Goal: Download file/media

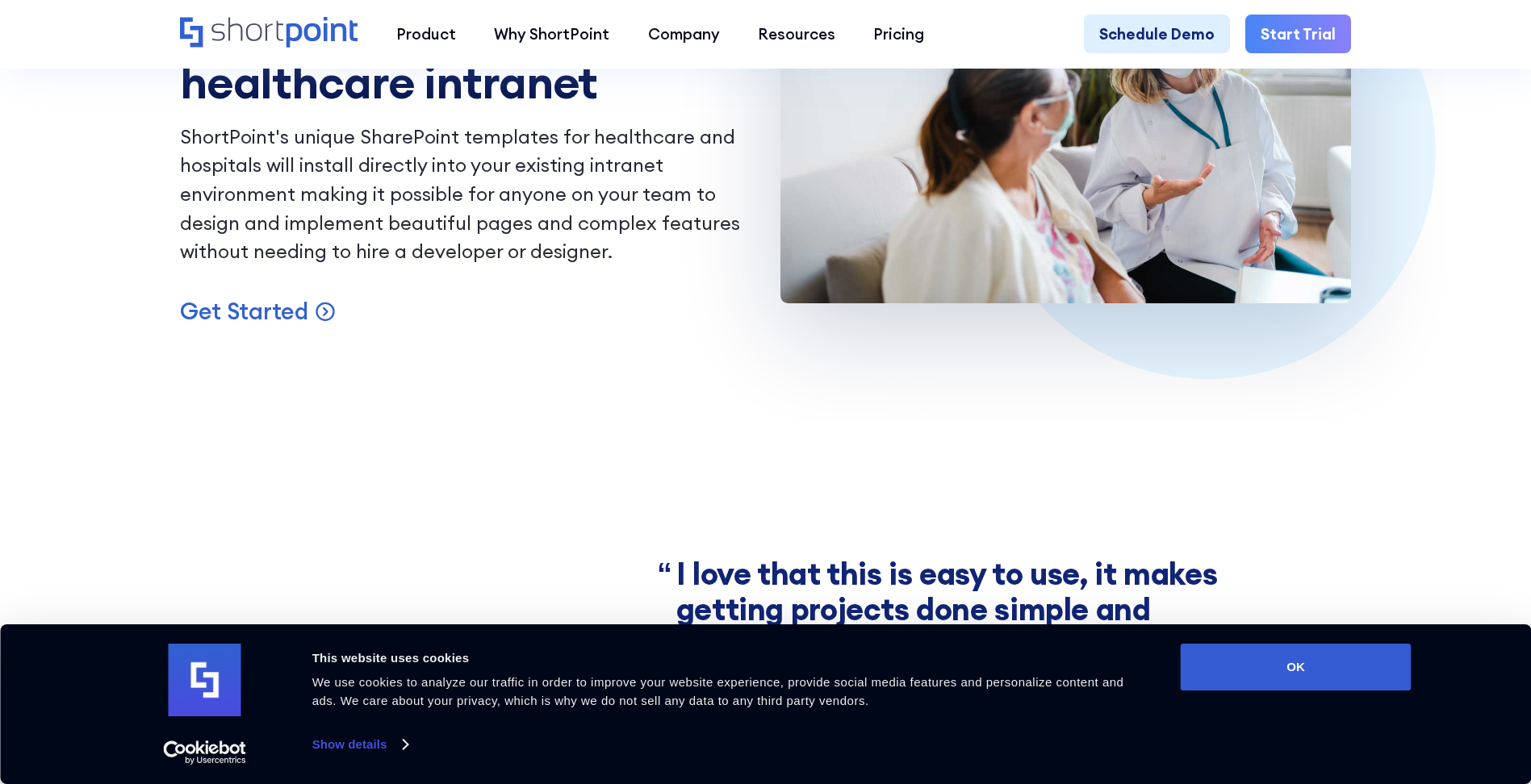
scroll to position [1660, 0]
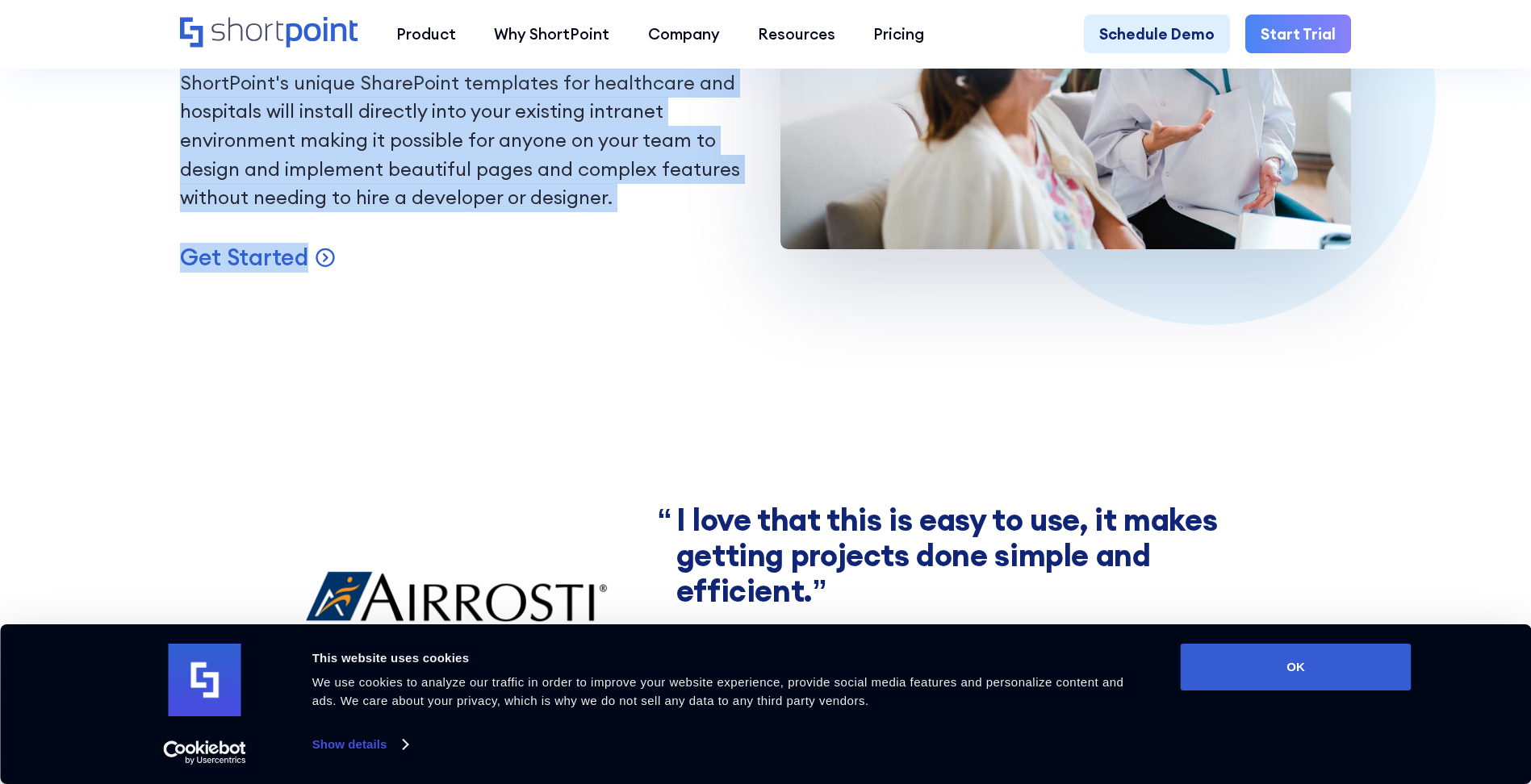
drag, startPoint x: 1536, startPoint y: 78, endPoint x: 1514, endPoint y: 237, distance: 160.5
click at [1514, 237] on main "Healthcare ShortPoint for Healthcare Intranet Templates for Healthcare ShortPoi…" at bounding box center [766, 417] width 1531 height 4154
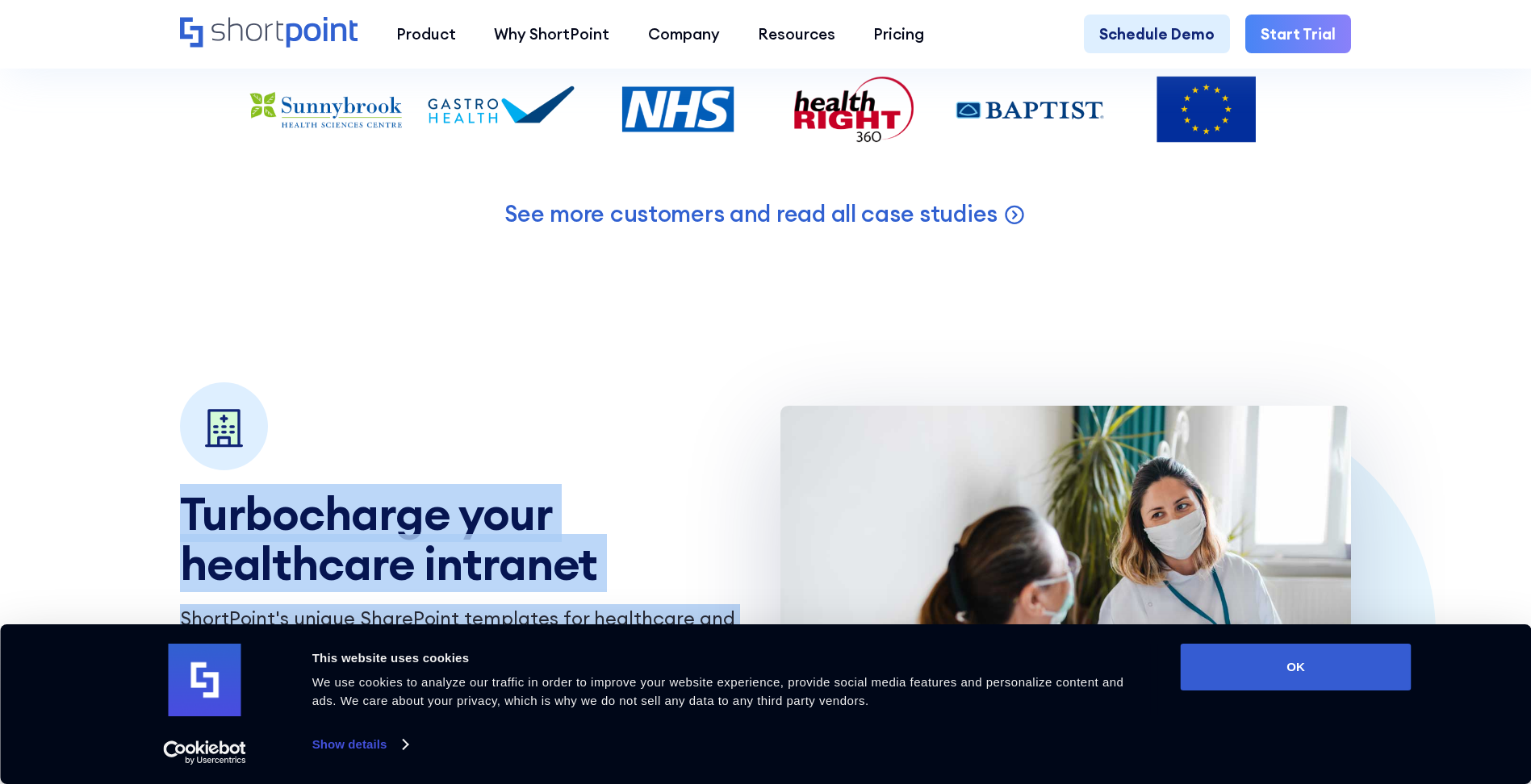
scroll to position [1397, 0]
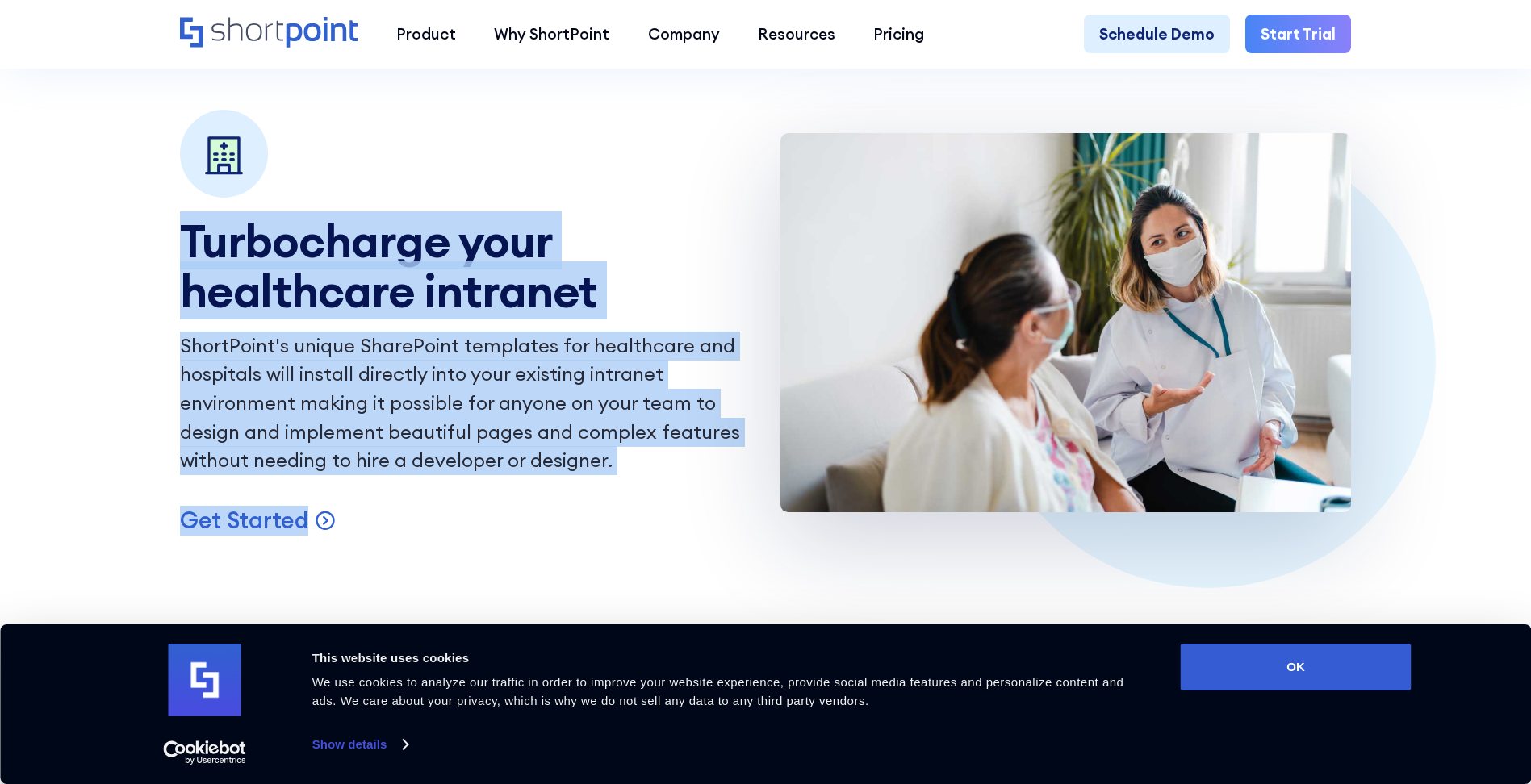
click at [10, 291] on section "Turbocharge your healthcare intranet ShortPoint's unique SharePoint templates f…" at bounding box center [766, 322] width 1531 height 426
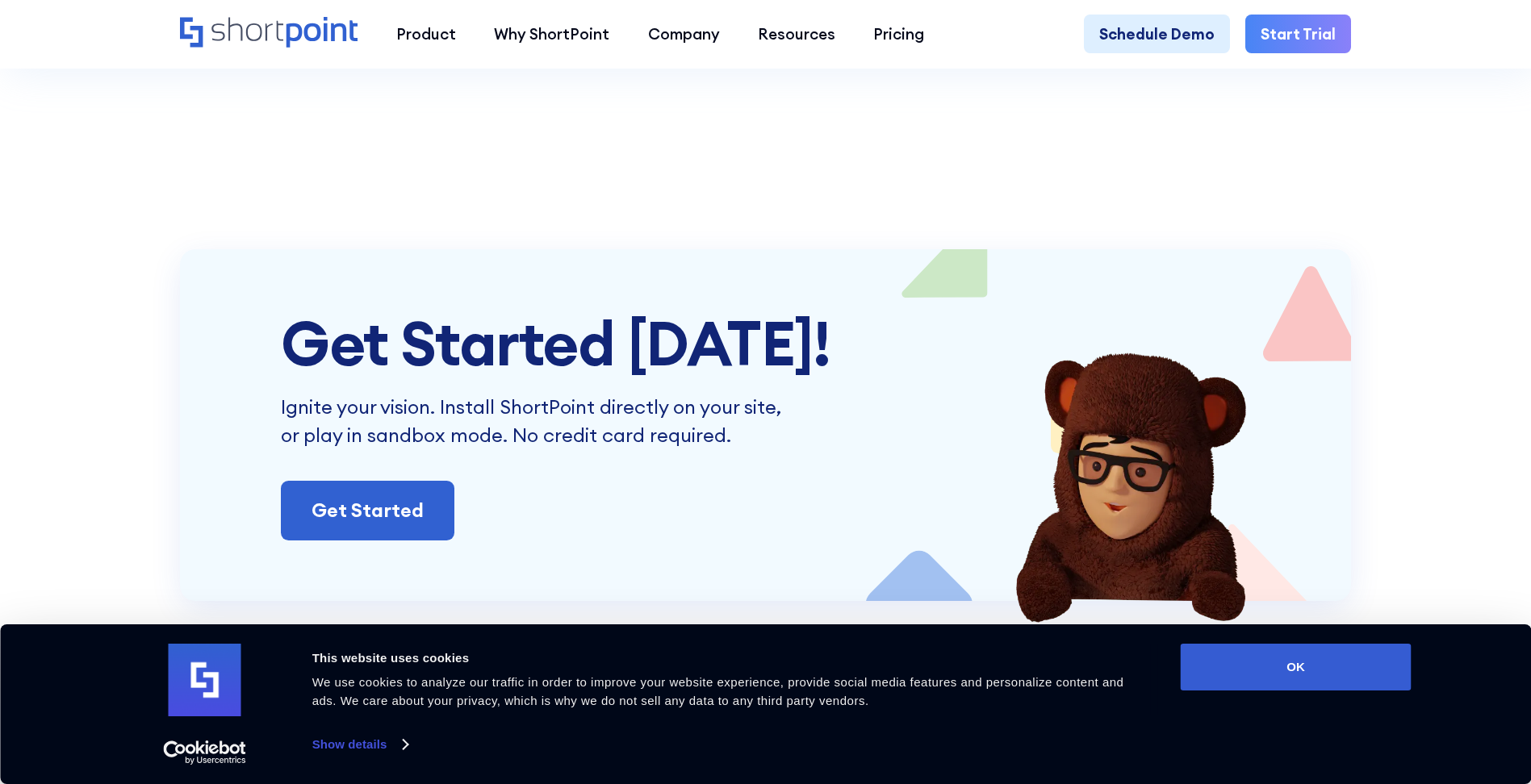
scroll to position [3333, 0]
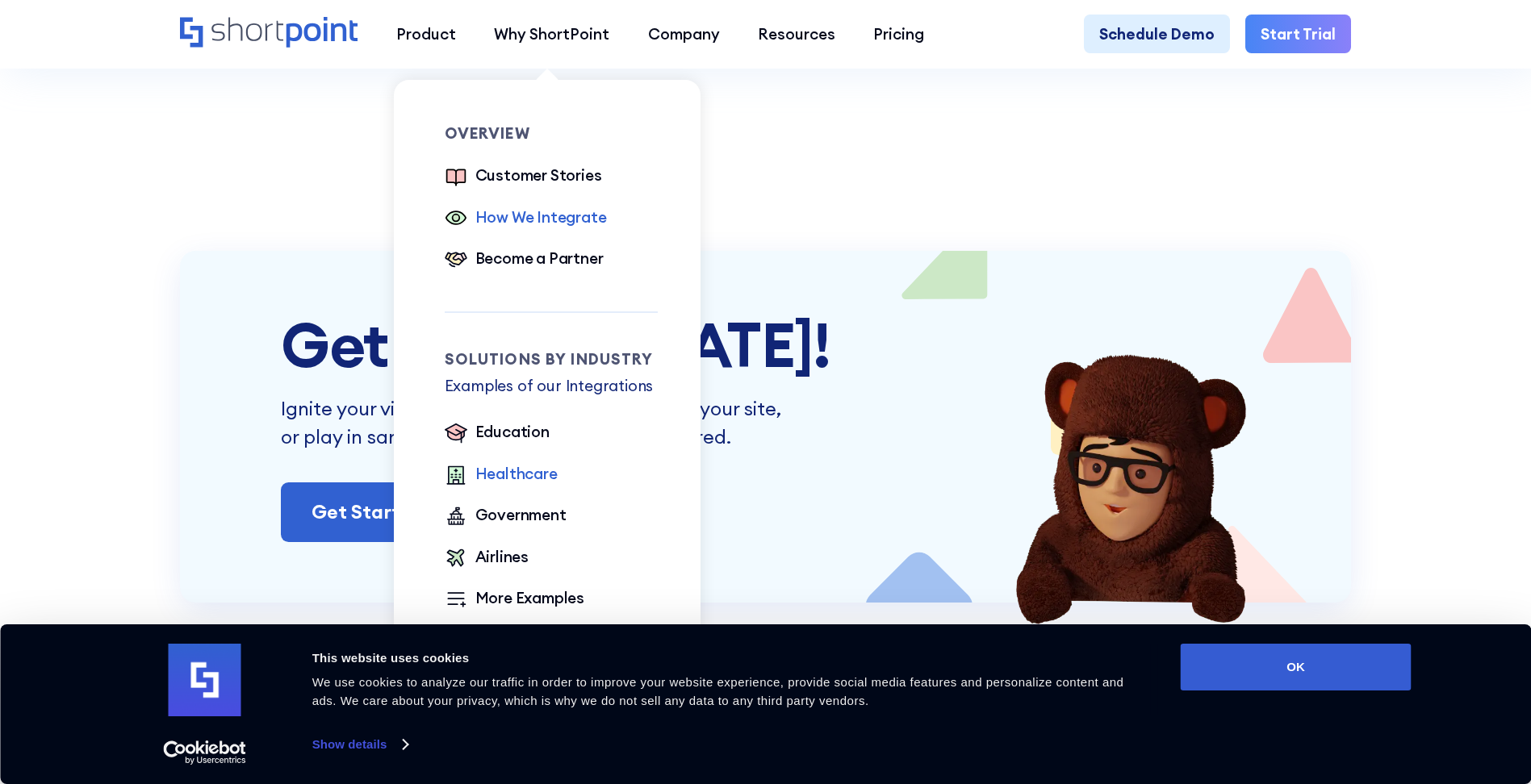
click at [552, 219] on div "How We Integrate" at bounding box center [541, 218] width 132 height 23
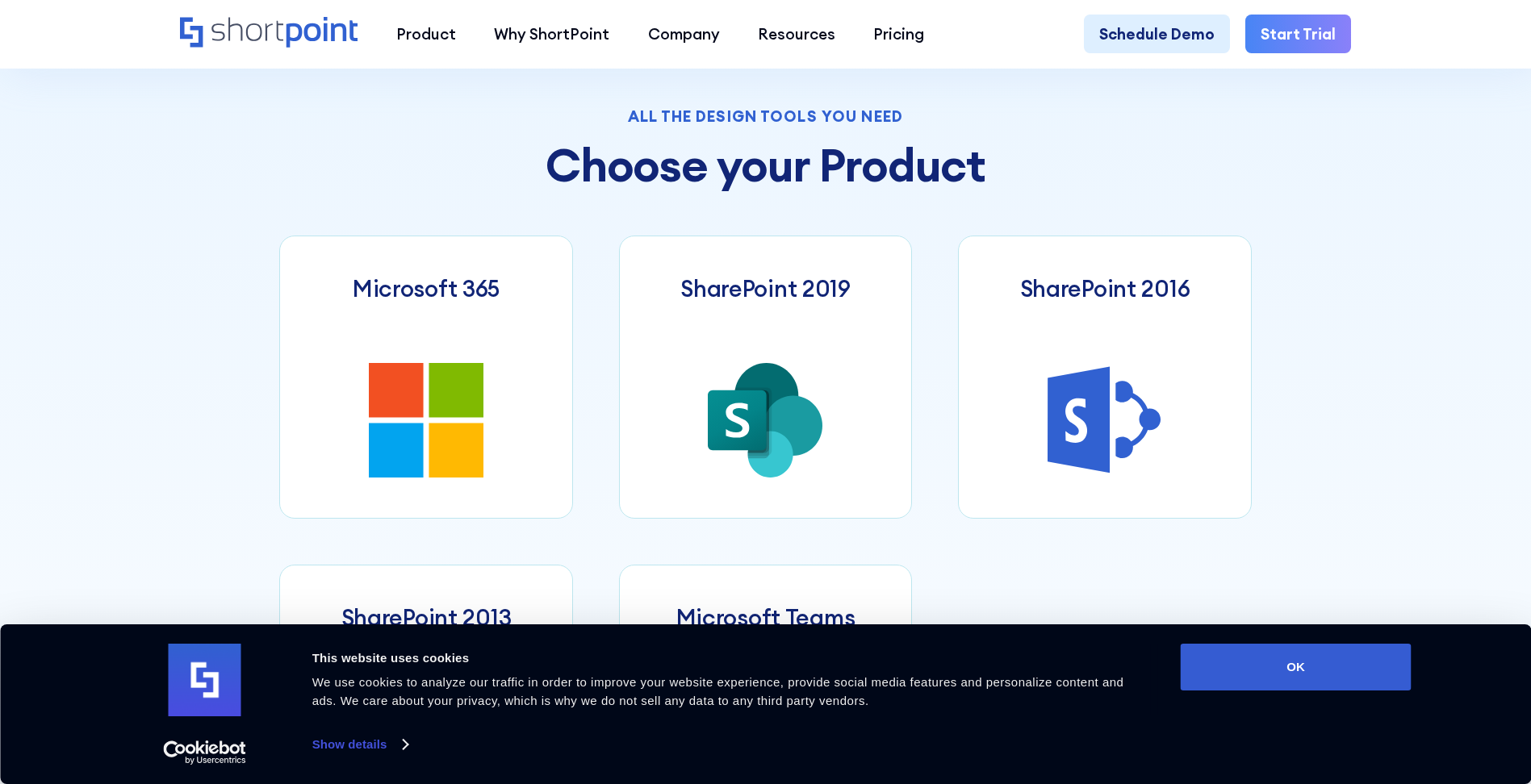
scroll to position [646, 0]
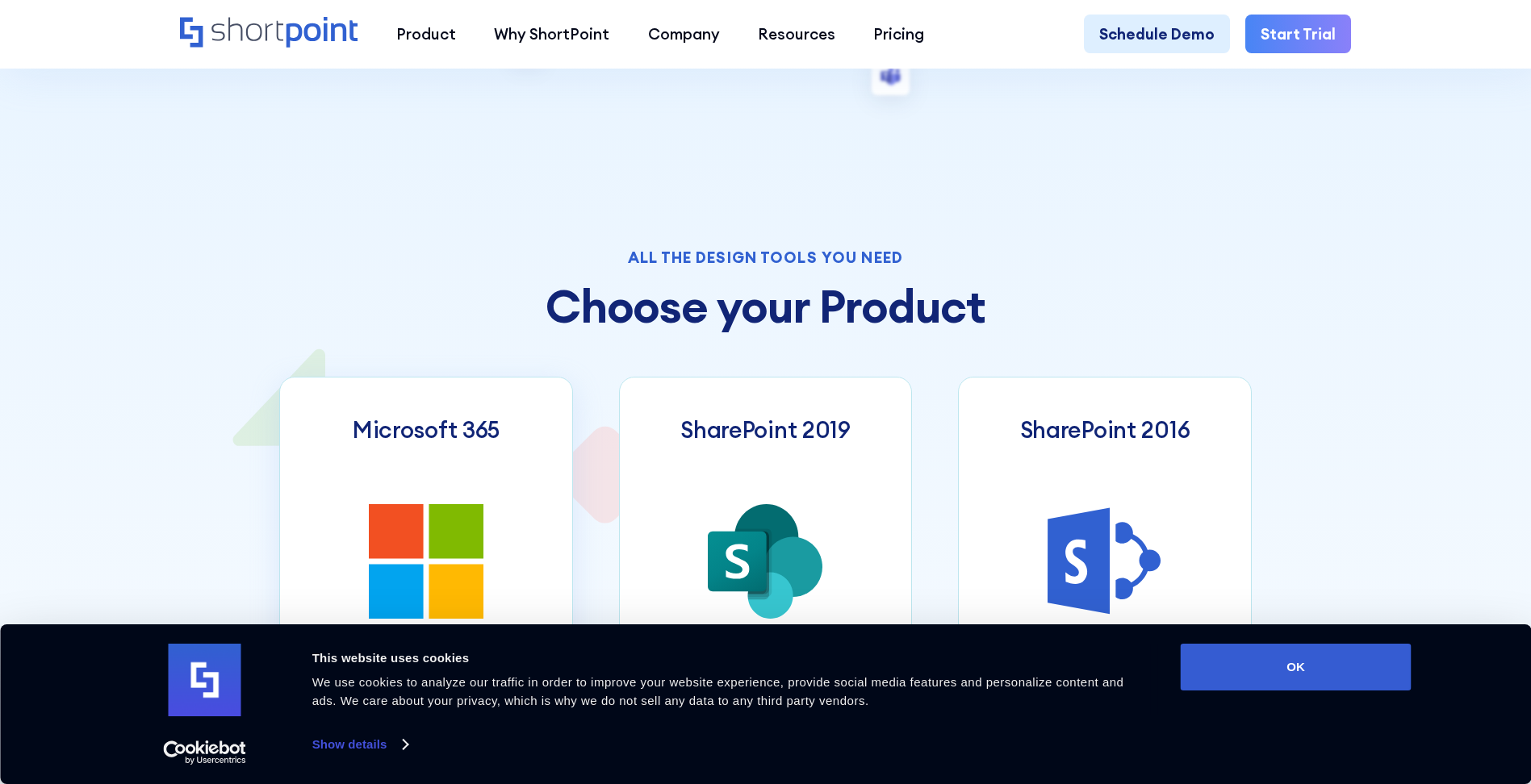
click at [487, 444] on h3 "Microsoft 365" at bounding box center [427, 430] width 147 height 27
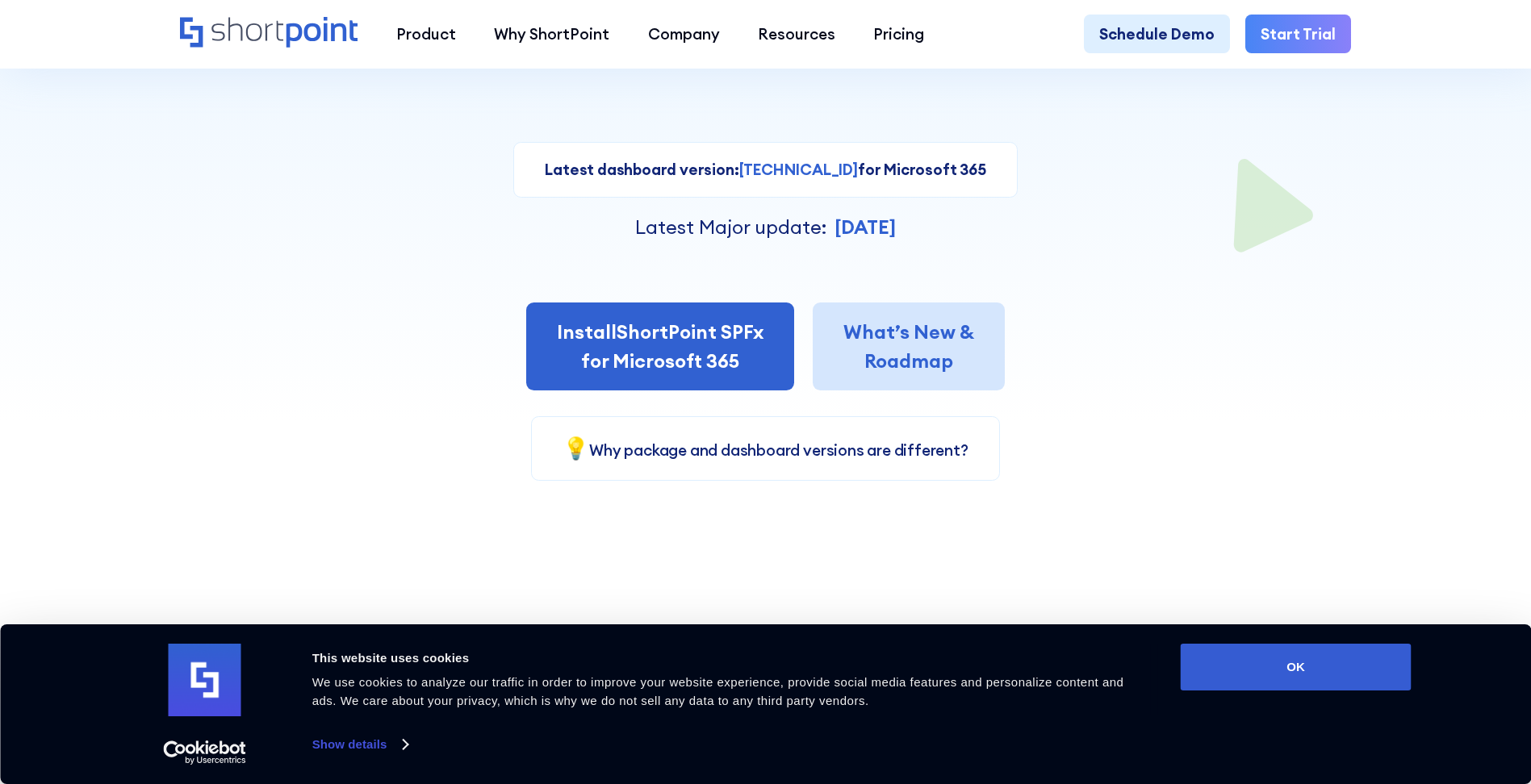
scroll to position [404, 0]
